Goal: Information Seeking & Learning: Learn about a topic

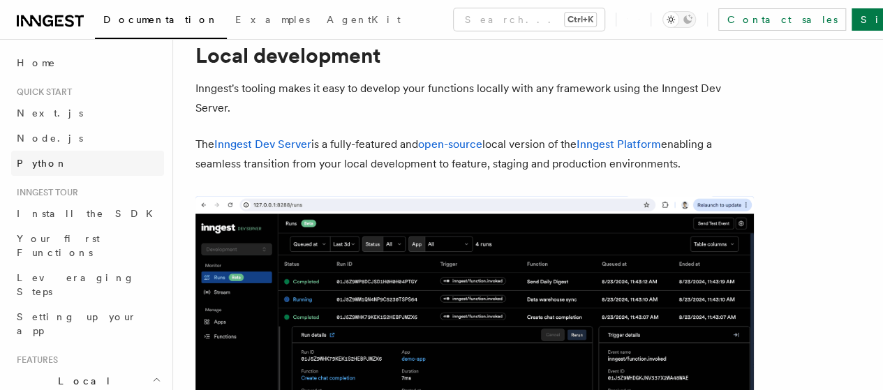
scroll to position [70, 0]
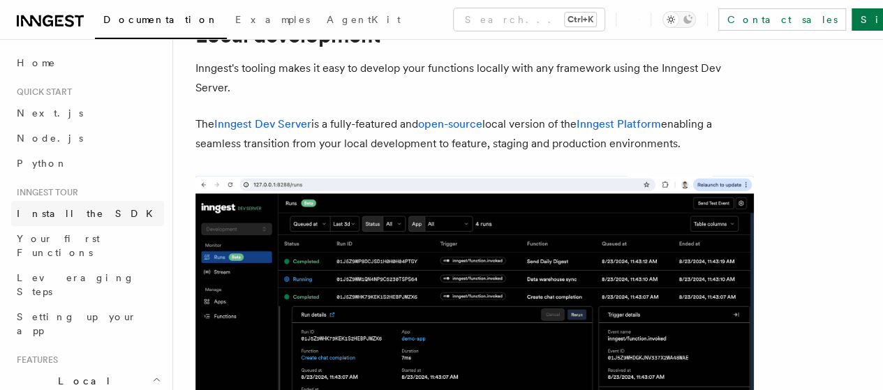
click at [102, 208] on link "Install the SDK" at bounding box center [87, 213] width 153 height 25
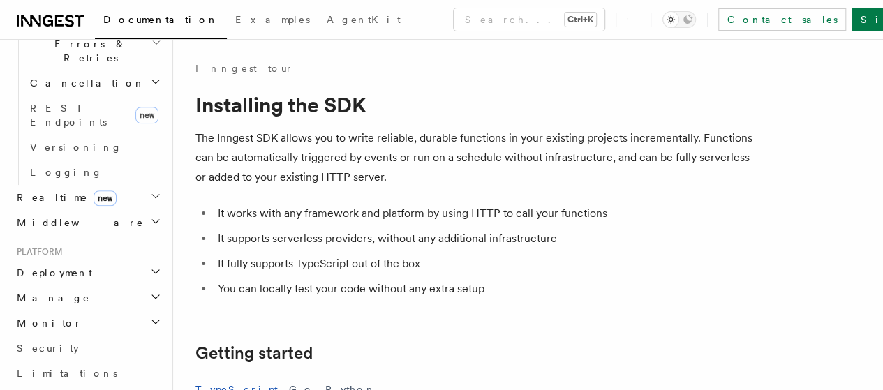
scroll to position [754, 0]
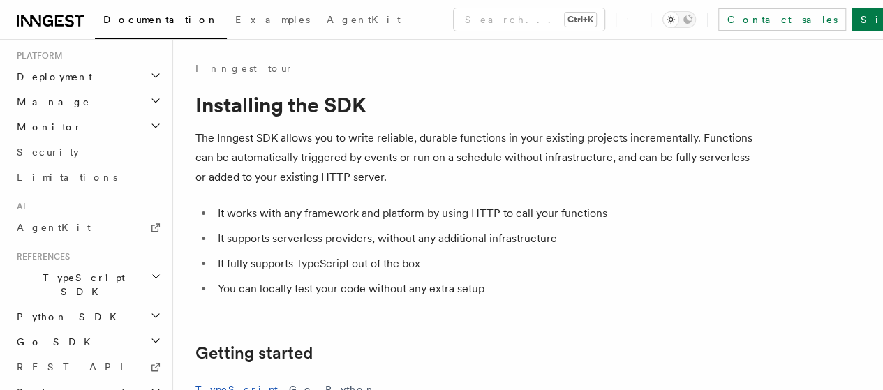
click at [91, 265] on h2 "TypeScript SDK" at bounding box center [87, 284] width 153 height 39
click at [82, 311] on span "Introduction" at bounding box center [80, 316] width 101 height 11
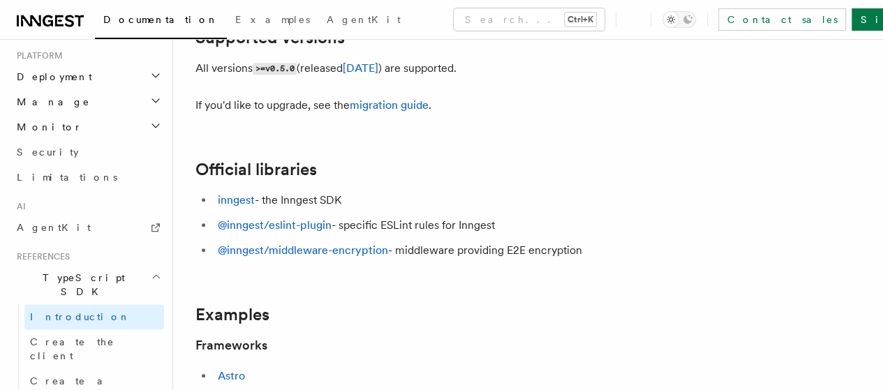
scroll to position [349, 0]
drag, startPoint x: 348, startPoint y: 276, endPoint x: 273, endPoint y: 270, distance: 74.9
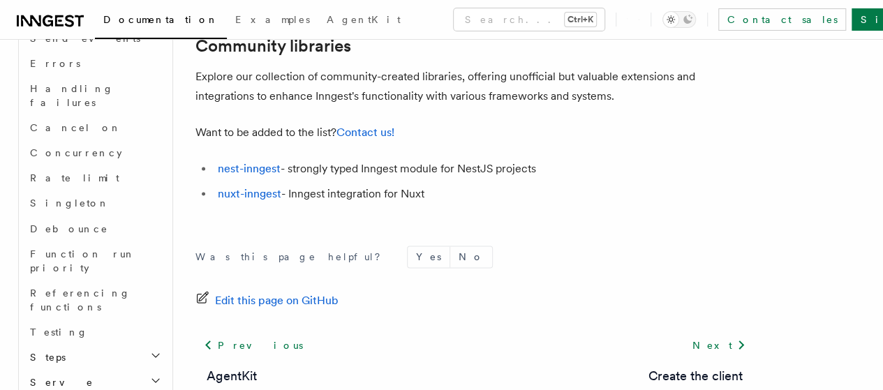
scroll to position [1207, 0]
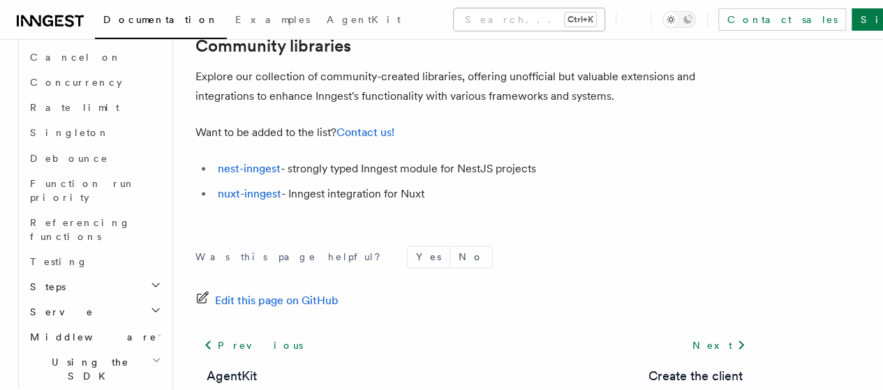
click at [513, 24] on button "Search... Ctrl+K" at bounding box center [529, 19] width 151 height 22
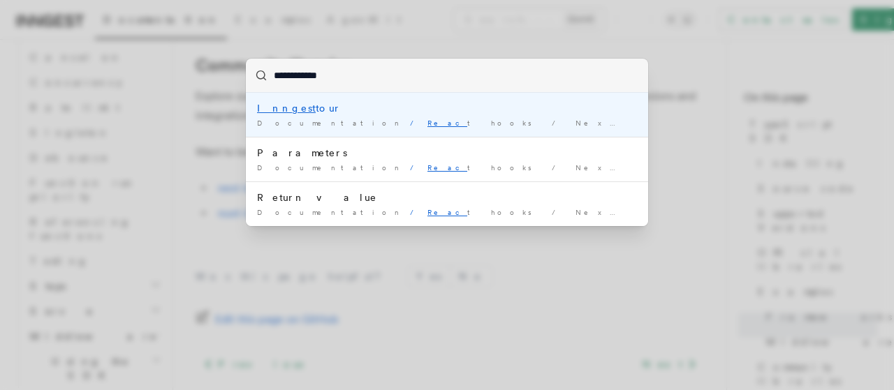
type input "**********"
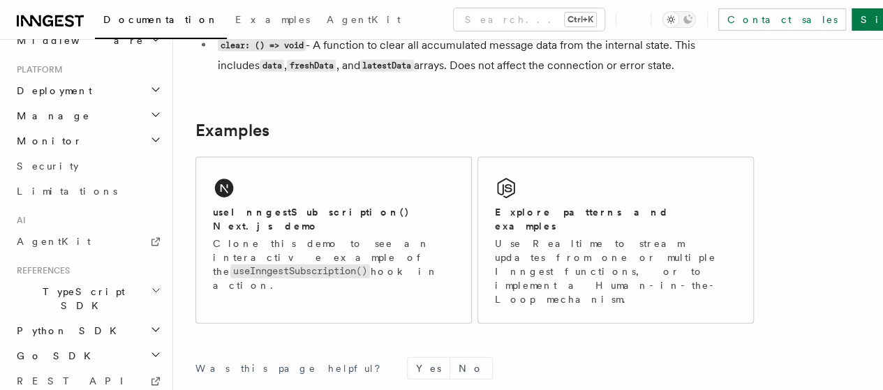
scroll to position [1419, 0]
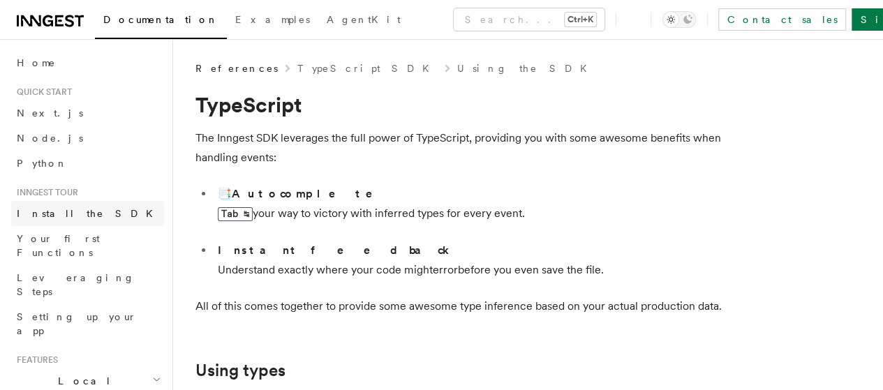
click at [34, 213] on span "Install the SDK" at bounding box center [89, 213] width 145 height 11
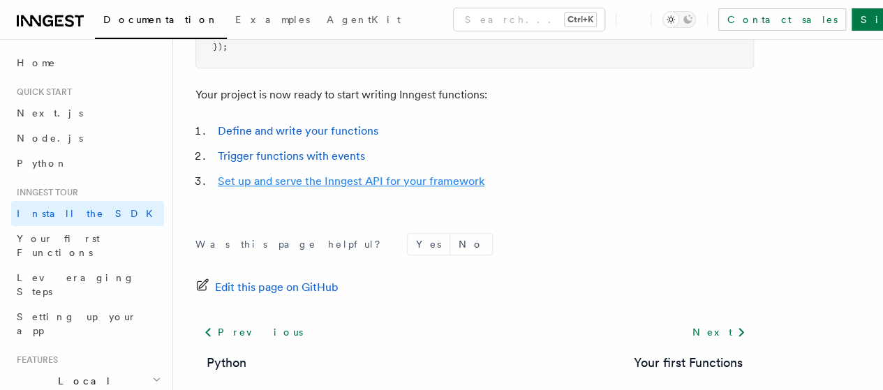
scroll to position [768, 0]
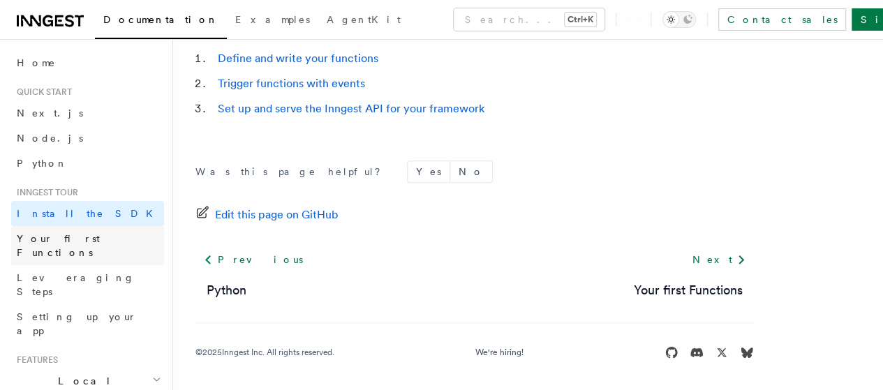
click at [57, 242] on span "Your first Functions" at bounding box center [58, 245] width 83 height 25
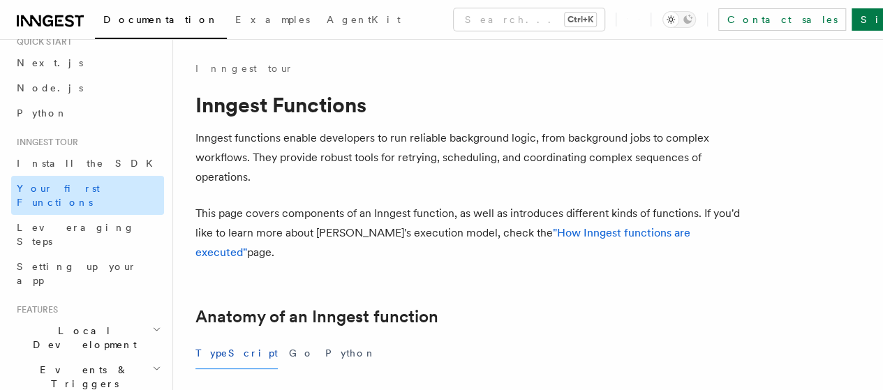
scroll to position [70, 0]
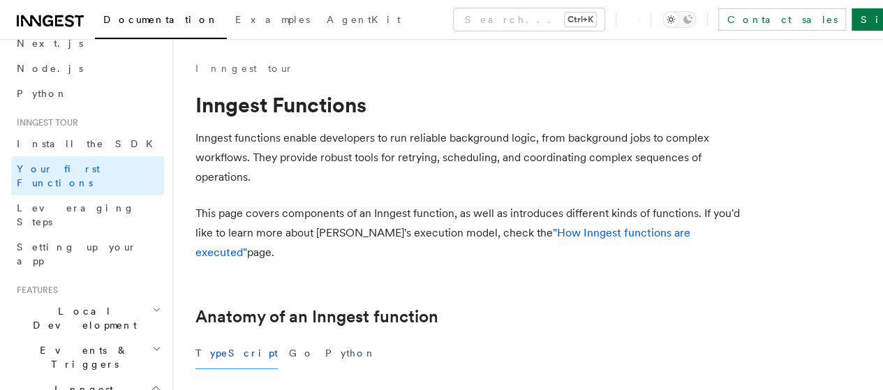
click at [91, 304] on span "Local Development" at bounding box center [81, 318] width 141 height 28
click at [83, 338] on link "Overview" at bounding box center [94, 350] width 140 height 25
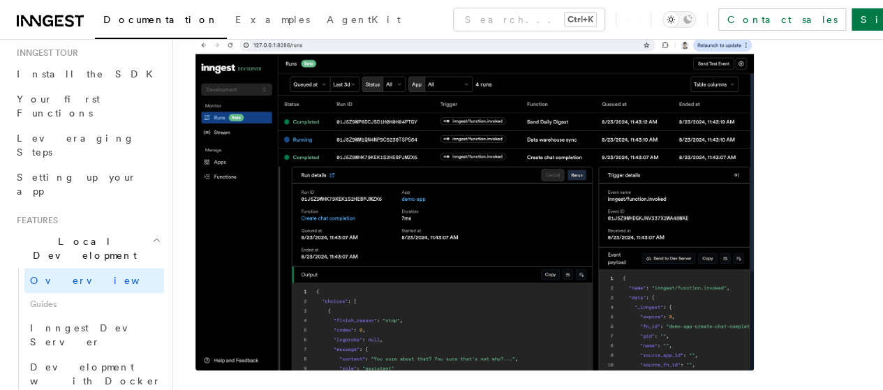
scroll to position [209, 0]
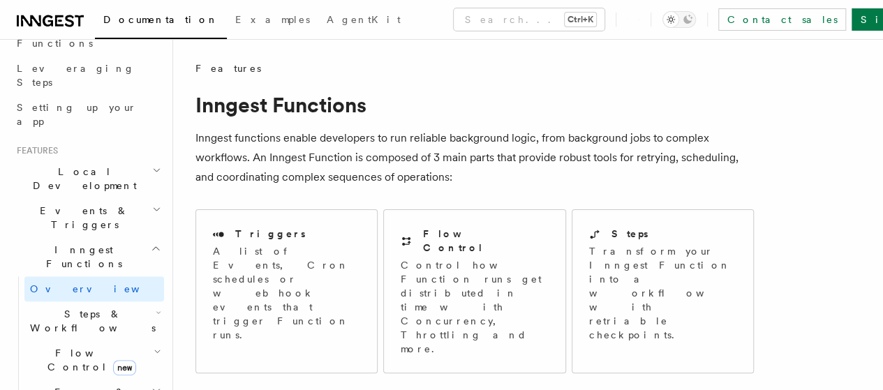
click at [73, 307] on span "Steps & Workflows" at bounding box center [89, 321] width 131 height 28
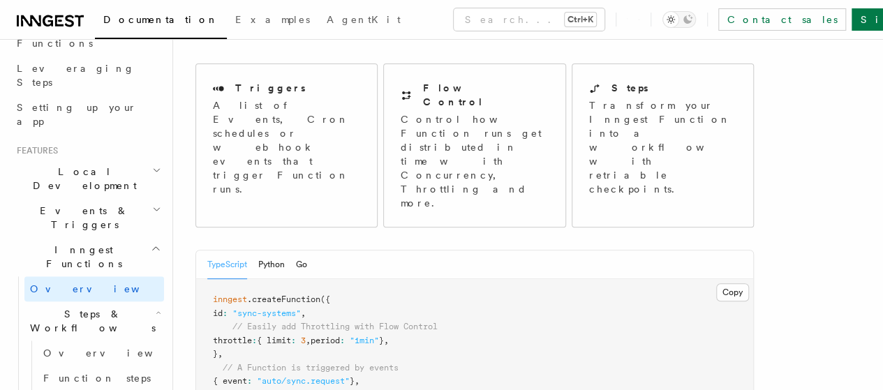
scroll to position [70, 0]
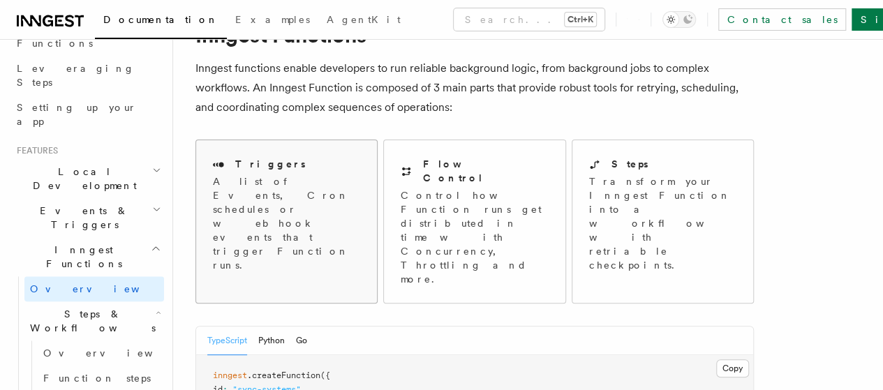
click at [317, 187] on p "A list of Events, Cron schedules or webhook events that trigger Function runs." at bounding box center [286, 224] width 147 height 98
click at [455, 210] on p "Control how Function runs get distributed in time with Concurrency, Throttling …" at bounding box center [474, 238] width 147 height 98
click at [0, 0] on span "SDK References" at bounding box center [0, 0] width 0 height 0
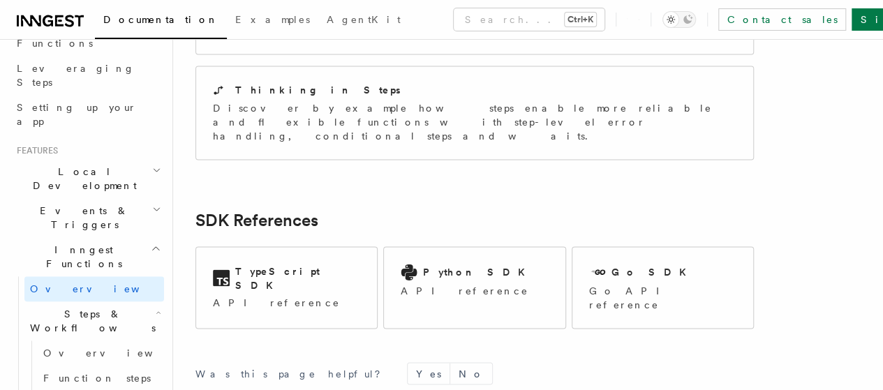
scroll to position [1226, 0]
click at [270, 295] on p "API reference" at bounding box center [286, 302] width 147 height 14
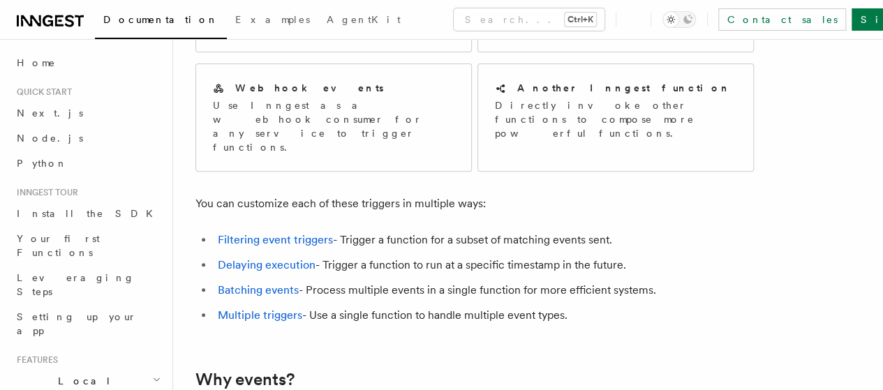
scroll to position [279, 0]
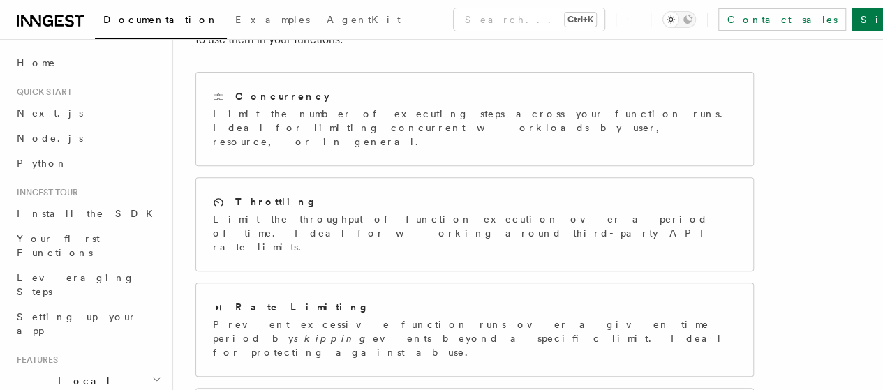
scroll to position [70, 0]
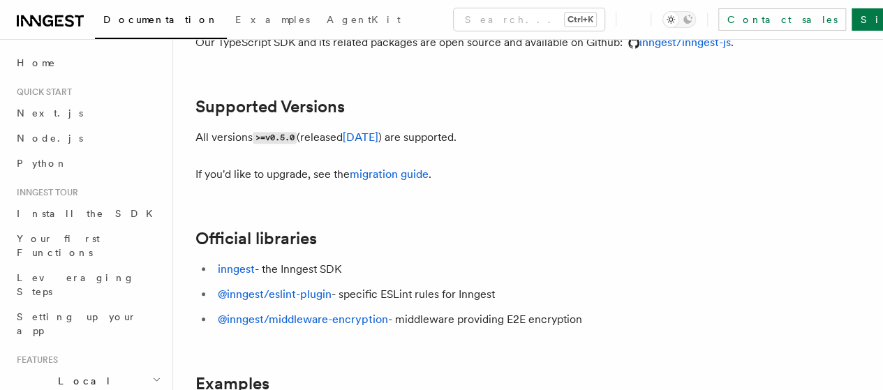
scroll to position [419, 0]
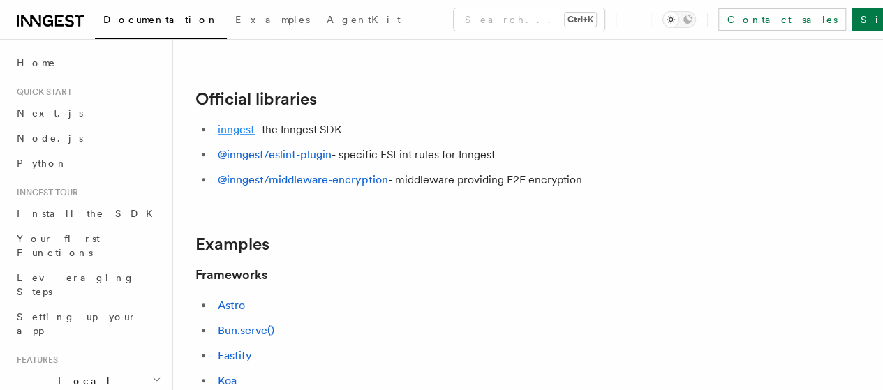
click at [244, 136] on link "inngest" at bounding box center [236, 129] width 37 height 13
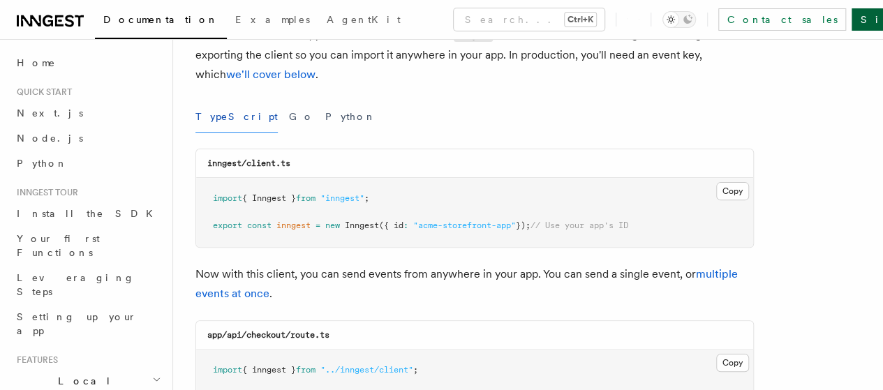
click at [852, 11] on link "Sign Up" at bounding box center [898, 19] width 92 height 22
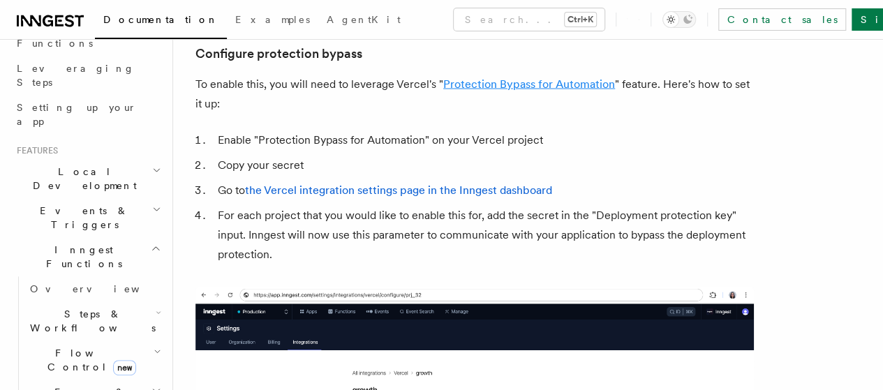
scroll to position [1372, 0]
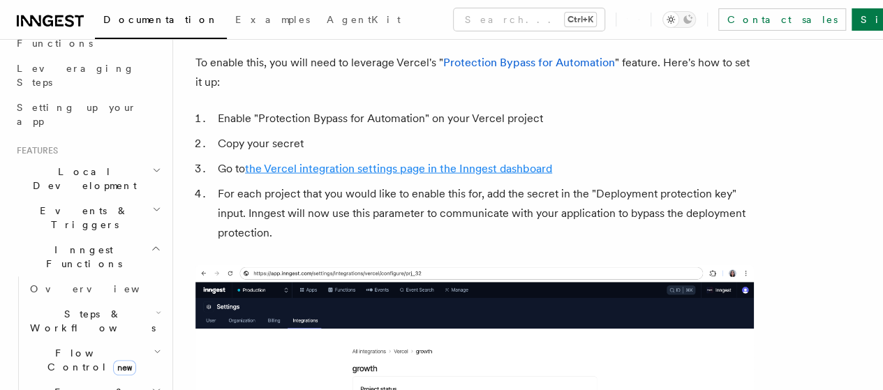
click at [536, 175] on link "the Vercel integration settings page in the Inngest dashboard" at bounding box center [398, 168] width 307 height 13
click at [573, 69] on link "Protection Bypass for Automation" at bounding box center [529, 62] width 172 height 13
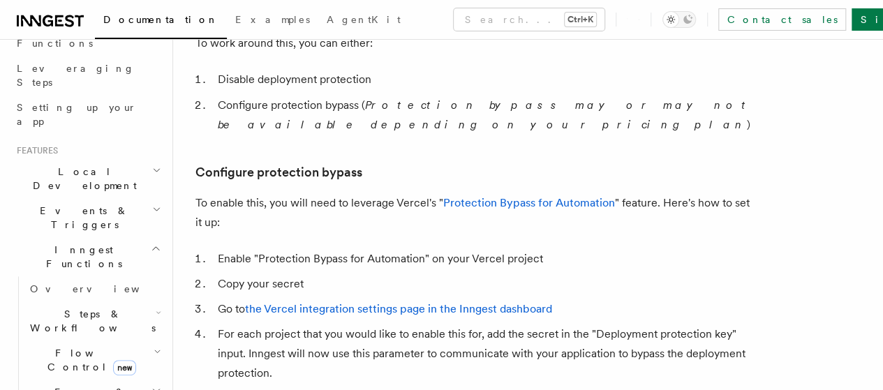
scroll to position [953, 0]
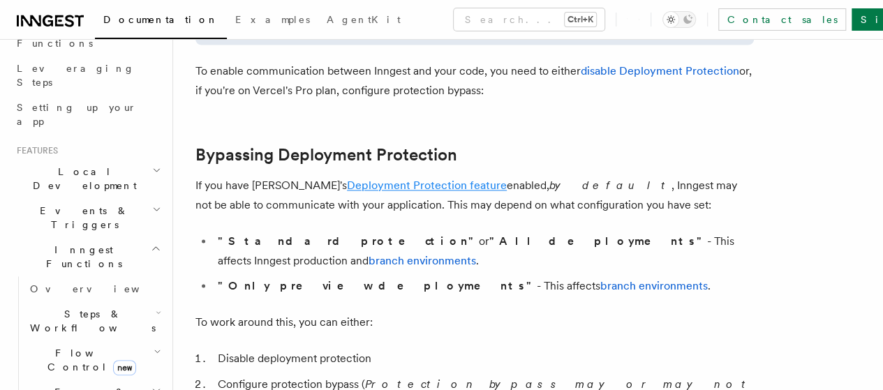
click at [347, 192] on link "Deployment Protection feature" at bounding box center [427, 185] width 160 height 13
